Goal: Information Seeking & Learning: Find specific fact

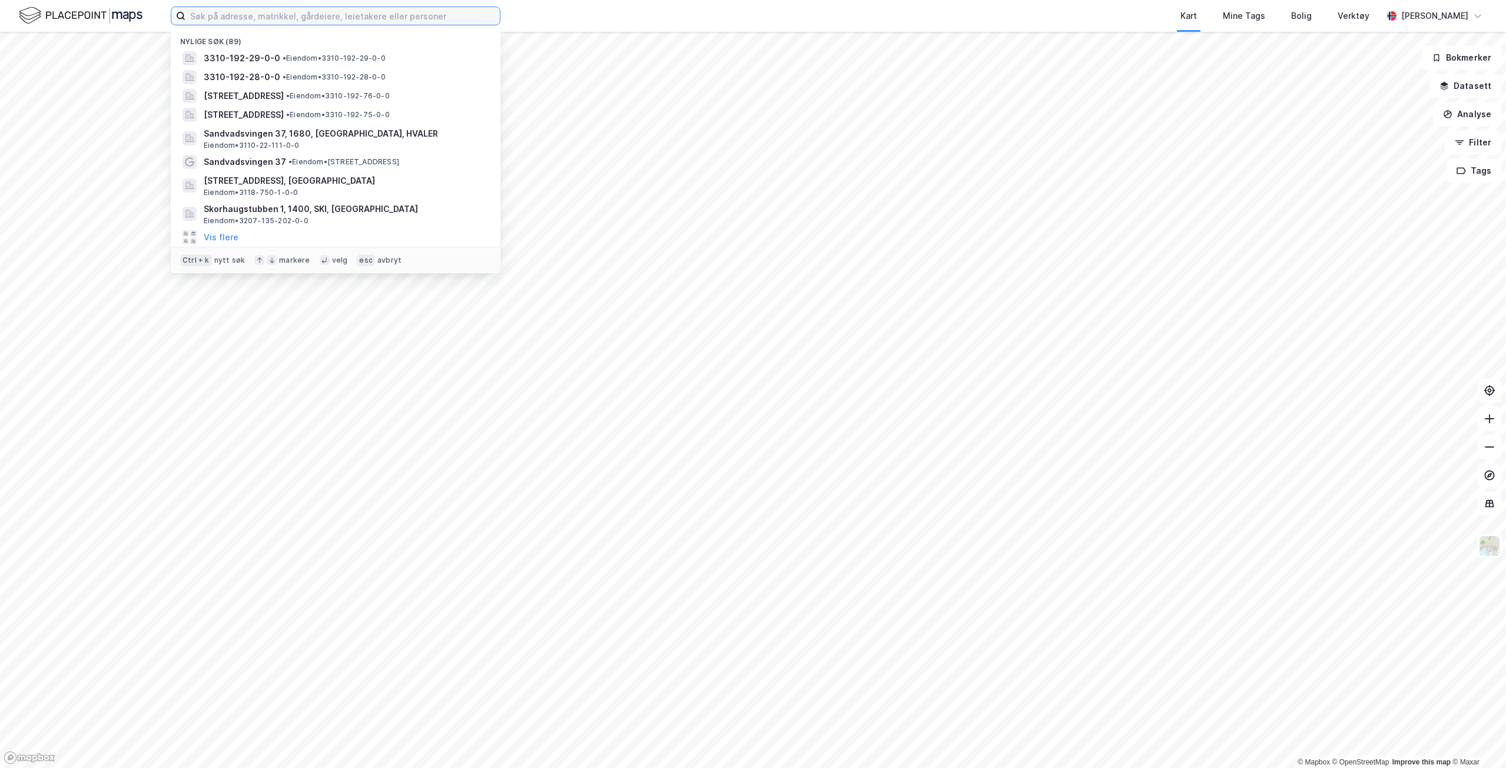
click at [337, 19] on input at bounding box center [342, 16] width 314 height 18
type input "[STREET_ADDRESS]"
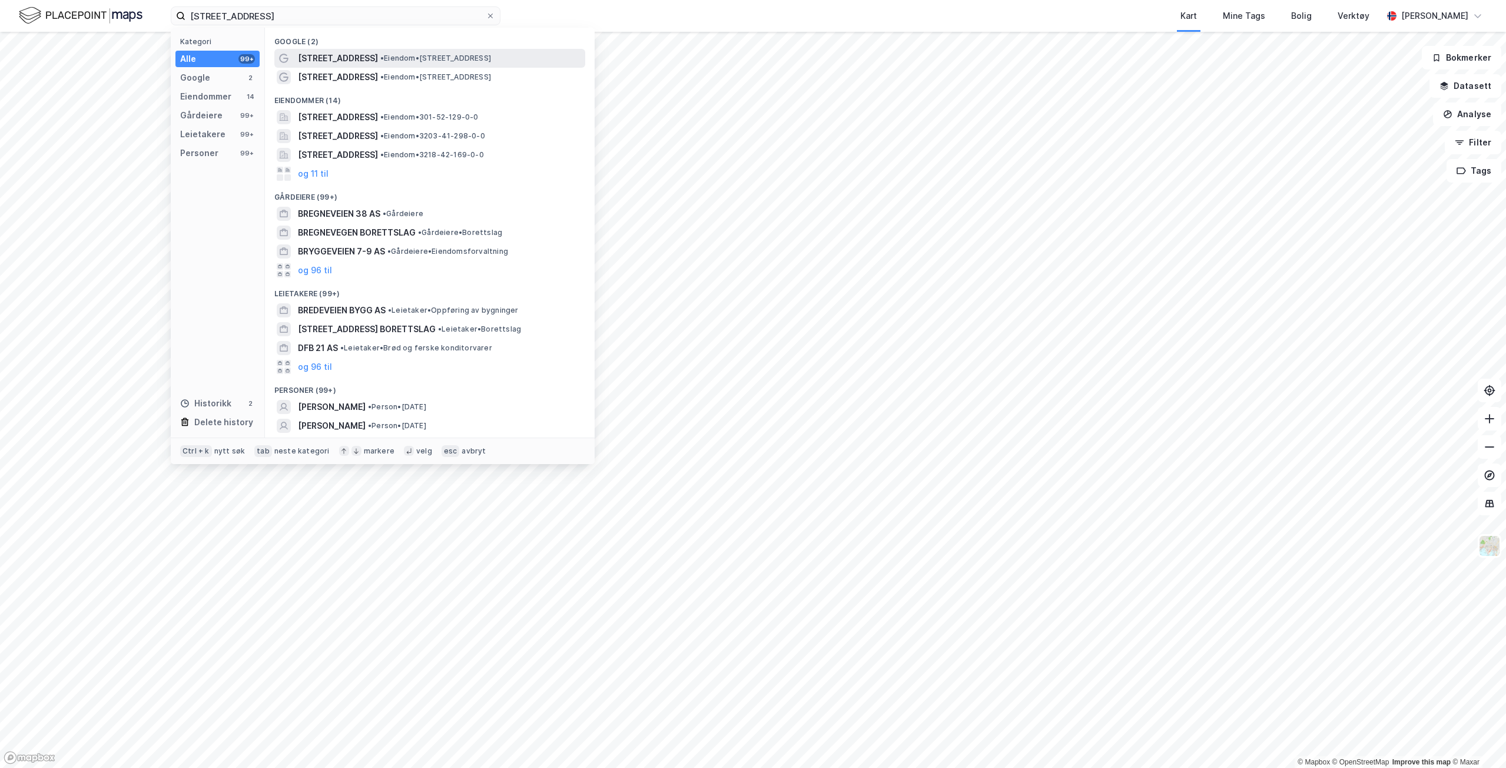
click at [400, 60] on span "• Eiendom • [STREET_ADDRESS]" at bounding box center [435, 58] width 111 height 9
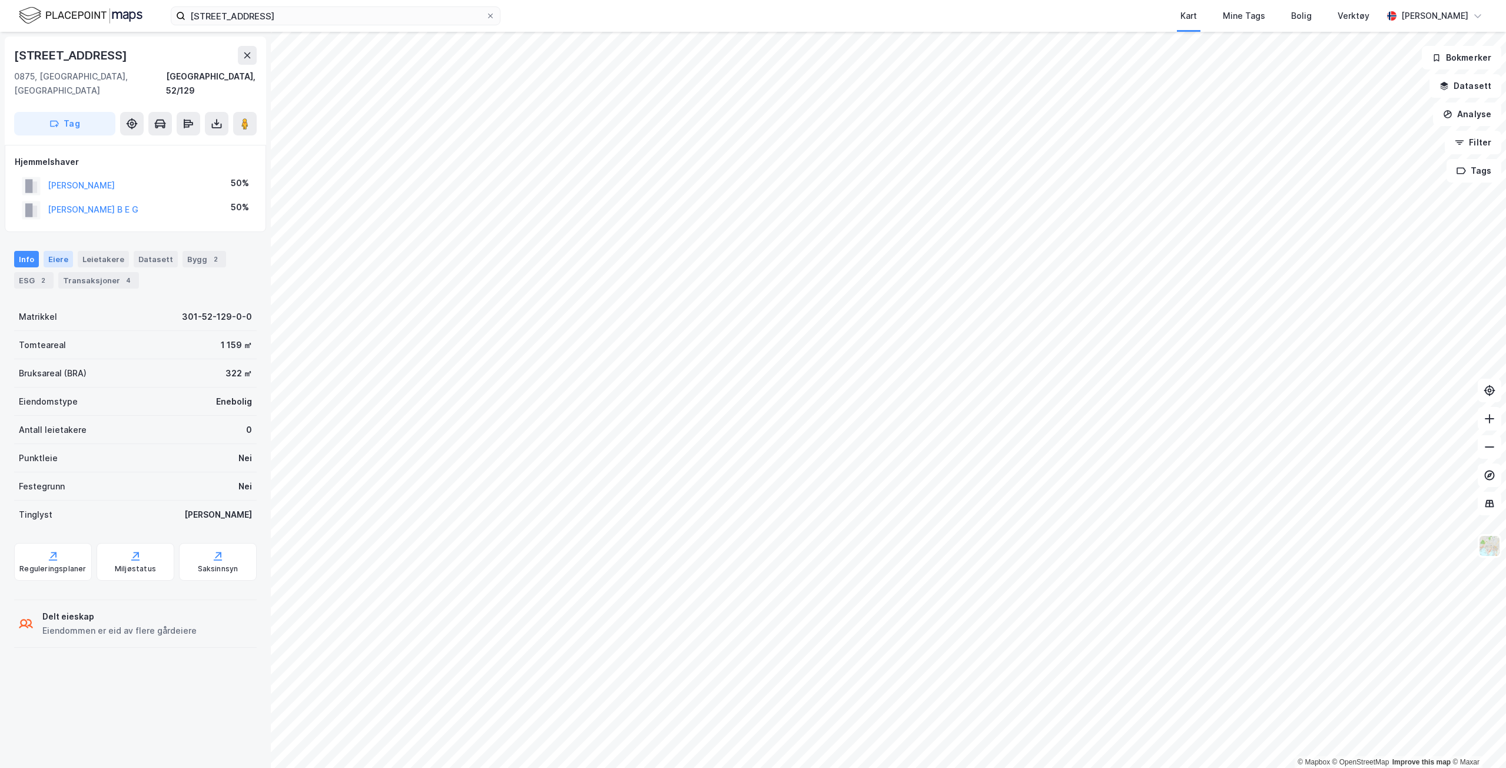
click at [61, 251] on div "Eiere" at bounding box center [58, 259] width 29 height 16
